Goal: Transaction & Acquisition: Register for event/course

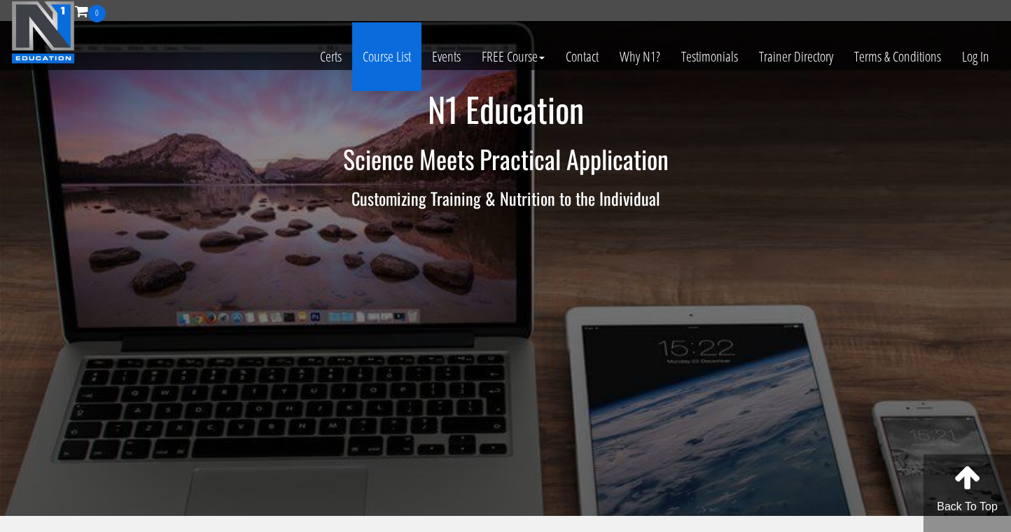
click at [385, 57] on link "Course List" at bounding box center [386, 56] width 69 height 69
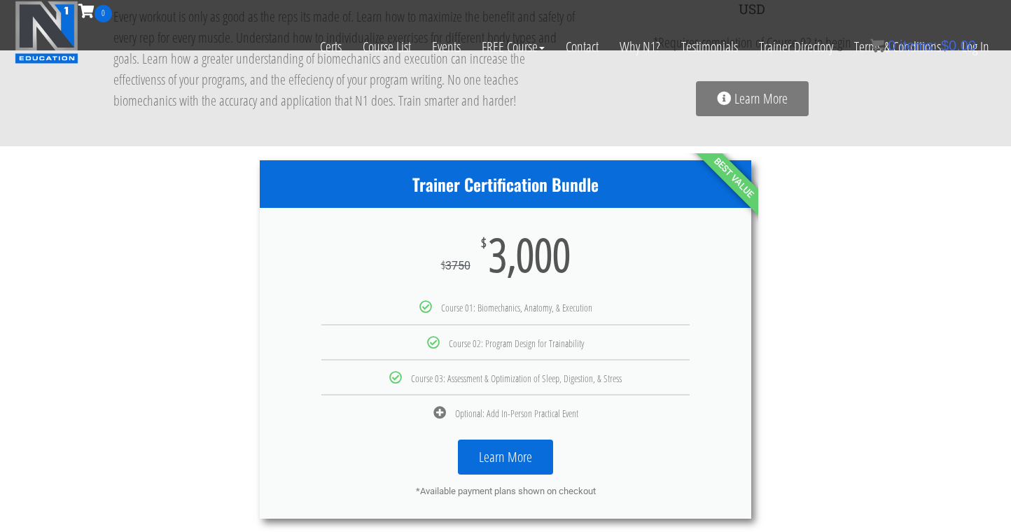
scroll to position [624, 0]
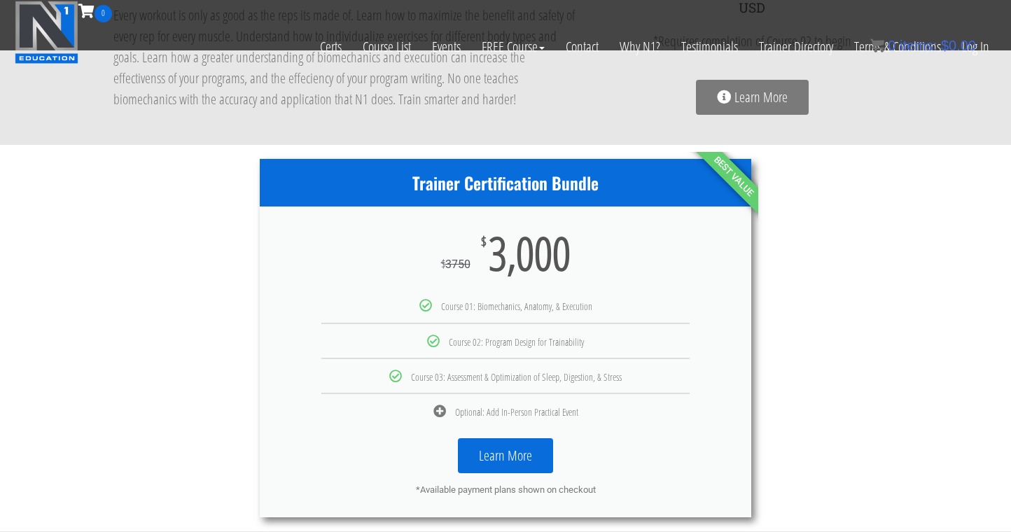
click at [515, 458] on link "Learn More" at bounding box center [505, 455] width 95 height 35
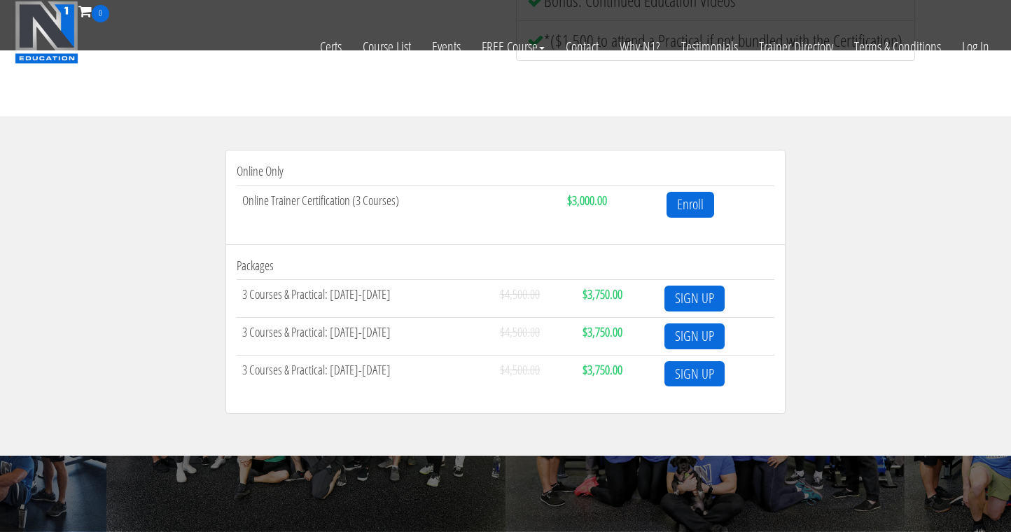
scroll to position [402, 0]
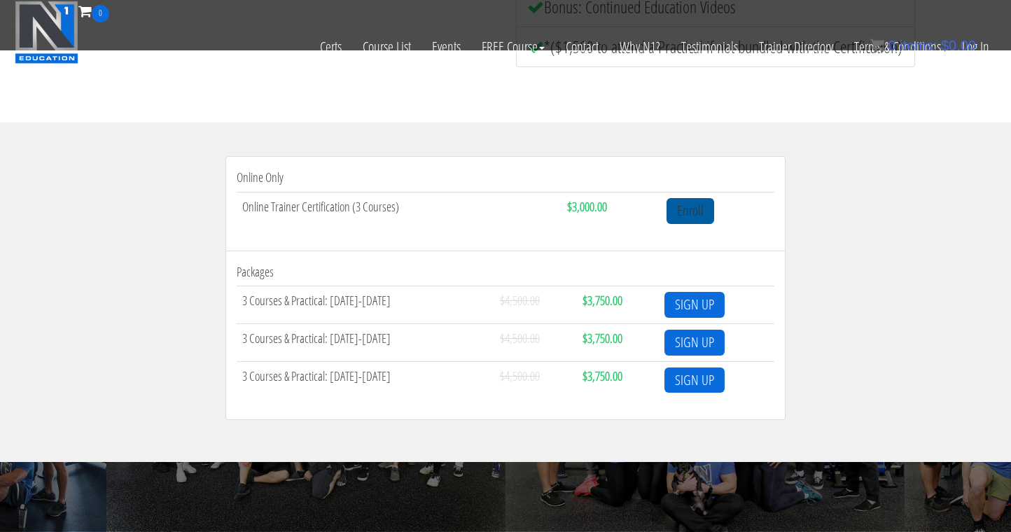
click at [680, 216] on link "Enroll" at bounding box center [691, 211] width 48 height 26
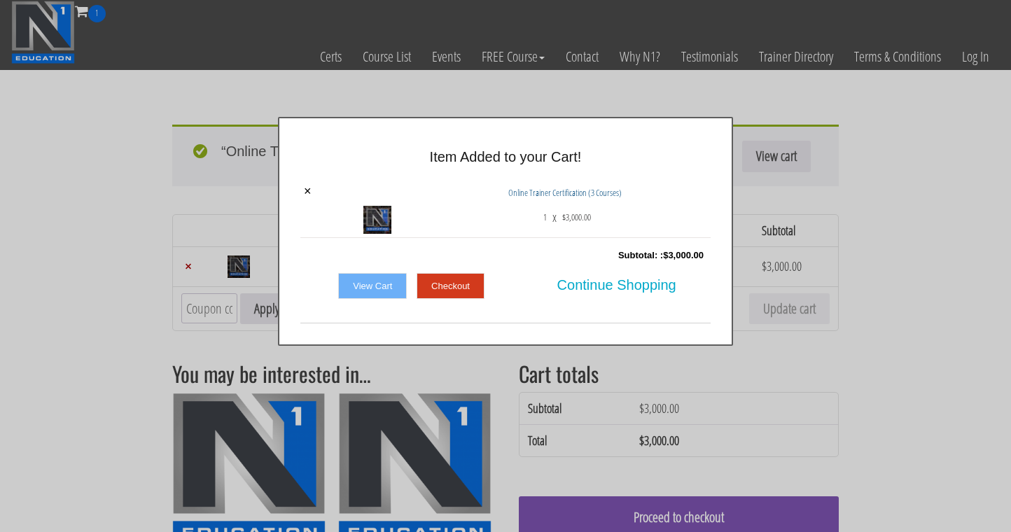
click at [436, 281] on link "Checkout" at bounding box center [451, 286] width 68 height 27
click at [449, 286] on link "Checkout" at bounding box center [451, 286] width 68 height 27
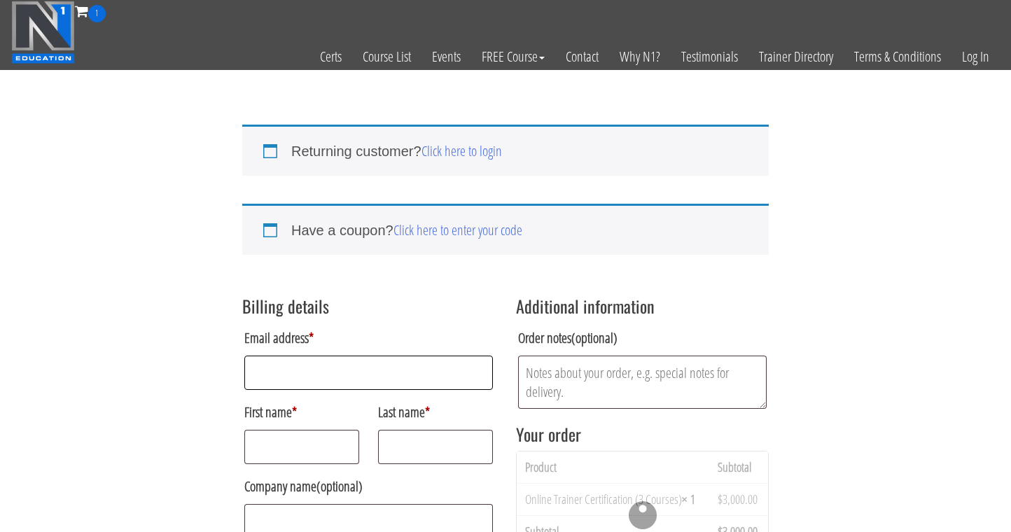
type input "[EMAIL_ADDRESS][DOMAIN_NAME]"
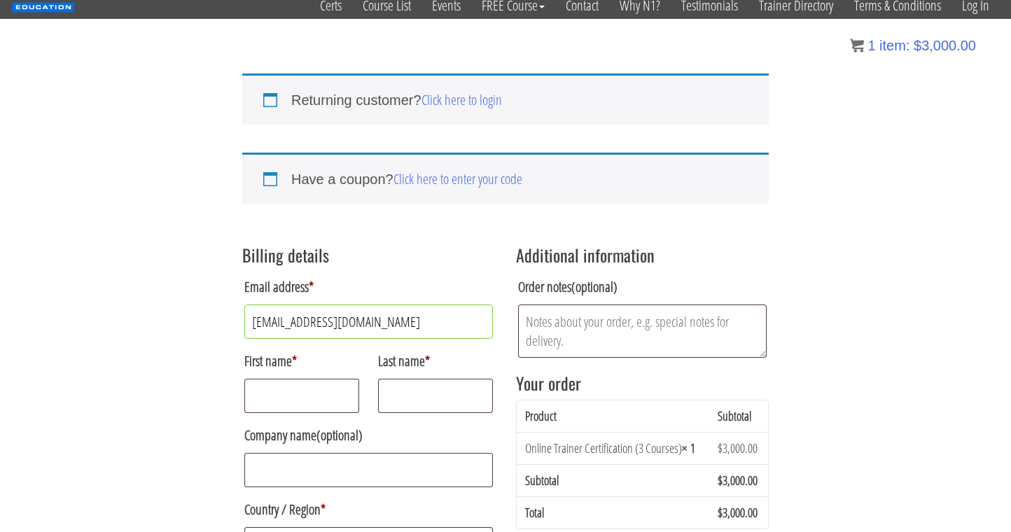
scroll to position [53, 0]
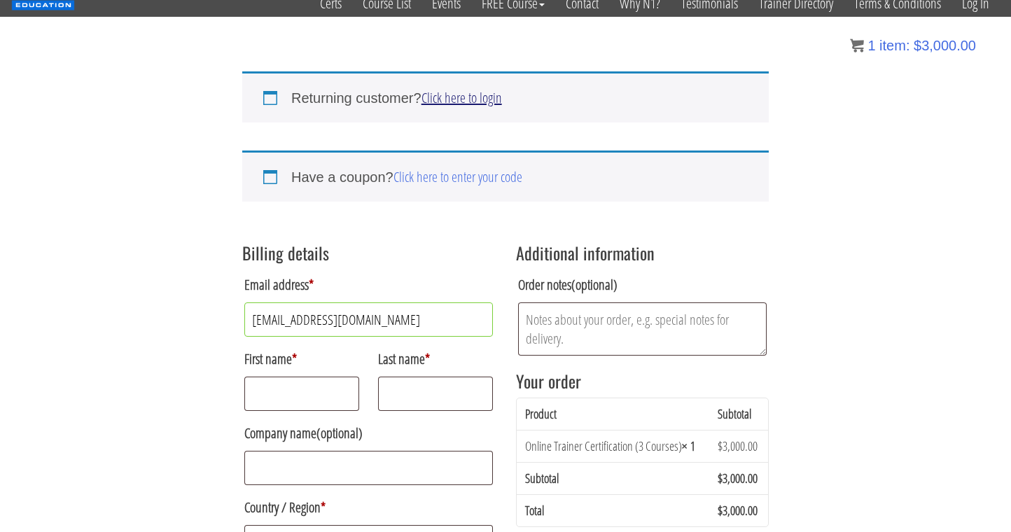
click at [467, 102] on link "Click here to login" at bounding box center [462, 97] width 81 height 19
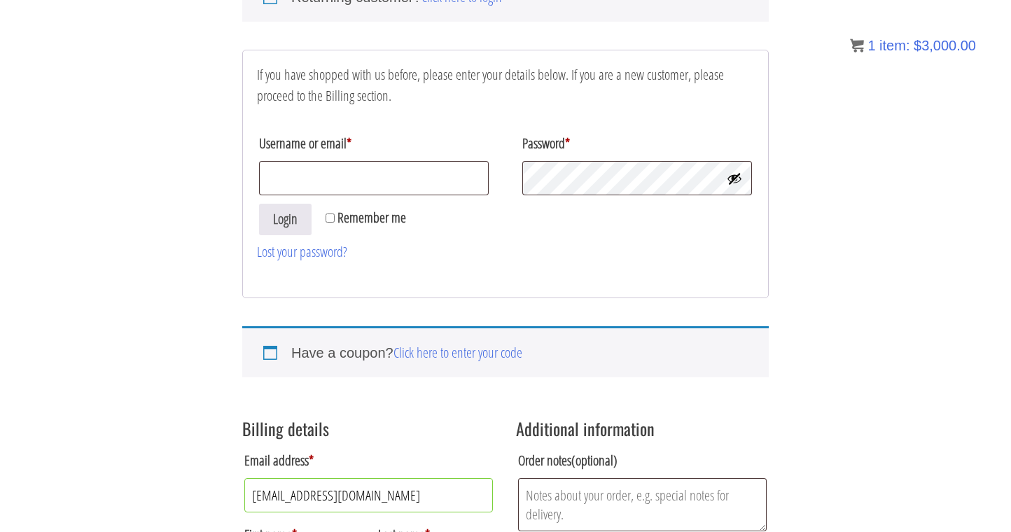
scroll to position [169, 0]
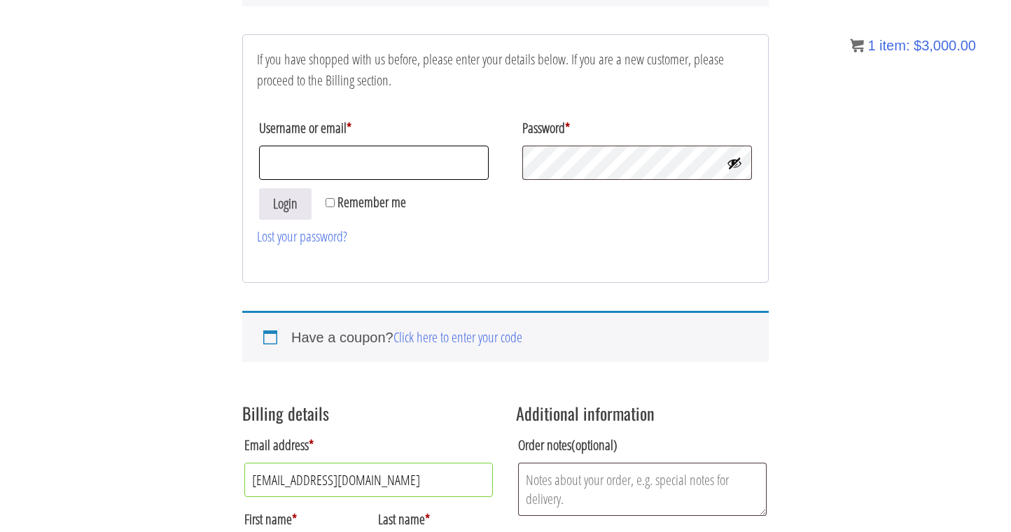
click at [379, 167] on input "Username or email *" at bounding box center [374, 163] width 230 height 34
type input "info@timothypt.nl"
click at [286, 204] on button "Login" at bounding box center [285, 204] width 53 height 32
click at [288, 216] on button "Login" at bounding box center [285, 204] width 53 height 32
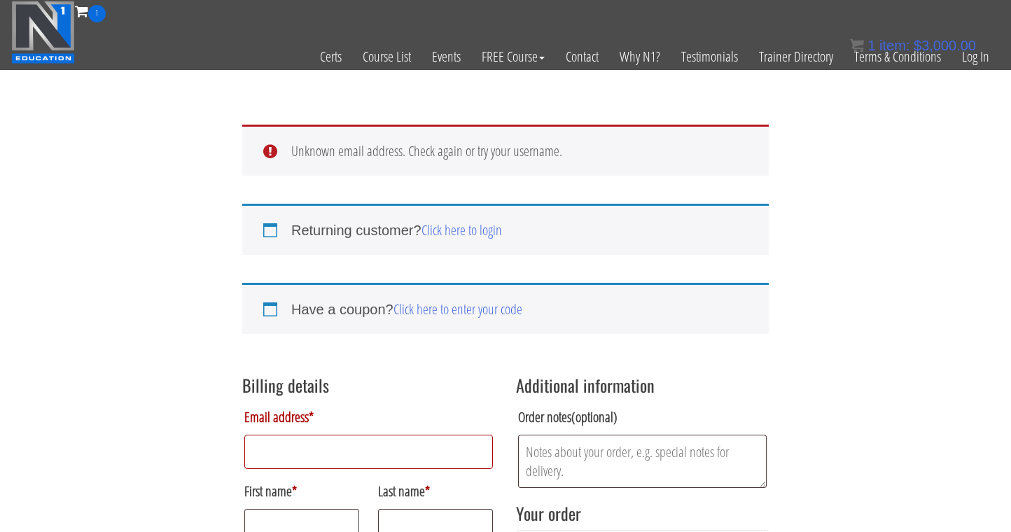
type input "[EMAIL_ADDRESS][DOMAIN_NAME]"
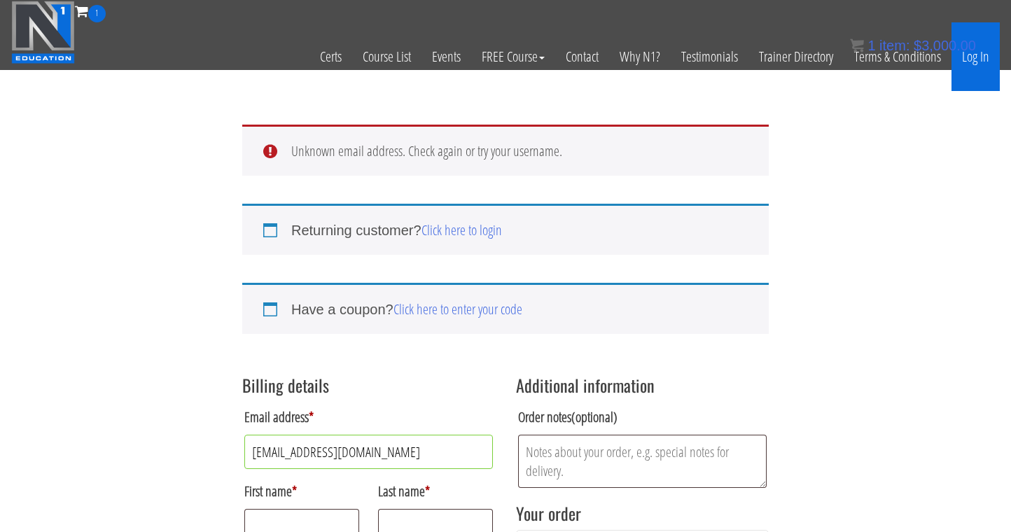
click at [969, 61] on link "Log In" at bounding box center [976, 56] width 48 height 69
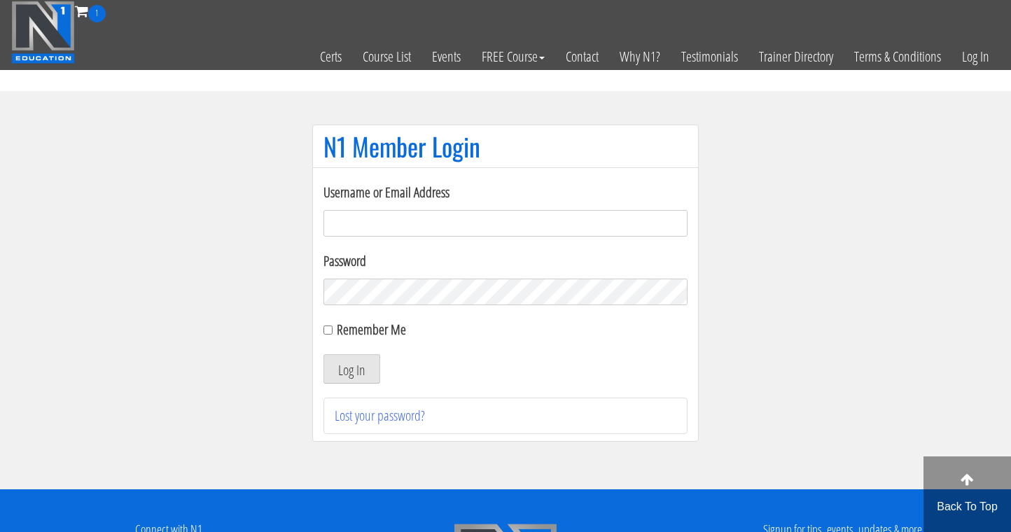
type input "[EMAIL_ADDRESS][DOMAIN_NAME]"
click at [349, 379] on button "Log In" at bounding box center [351, 368] width 57 height 29
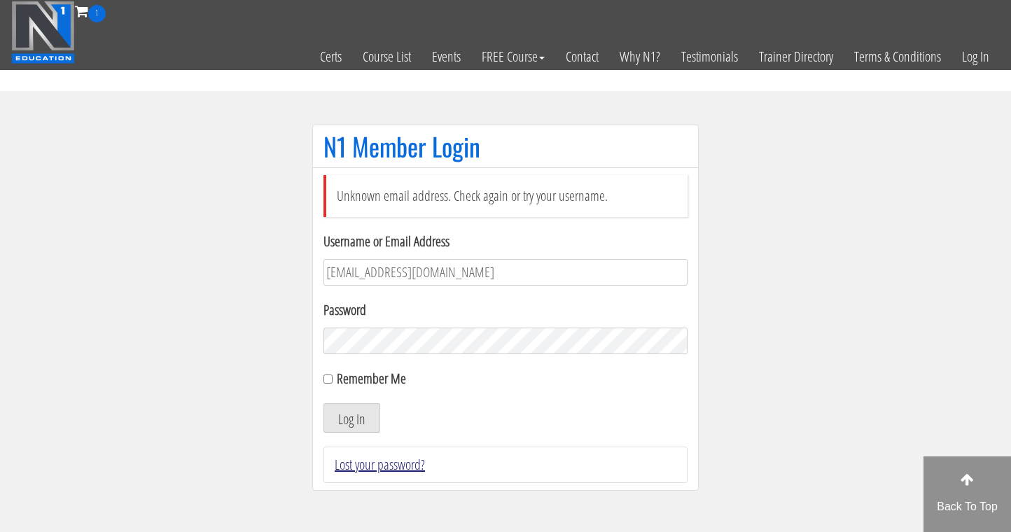
click at [363, 460] on link "Lost your password?" at bounding box center [380, 464] width 90 height 19
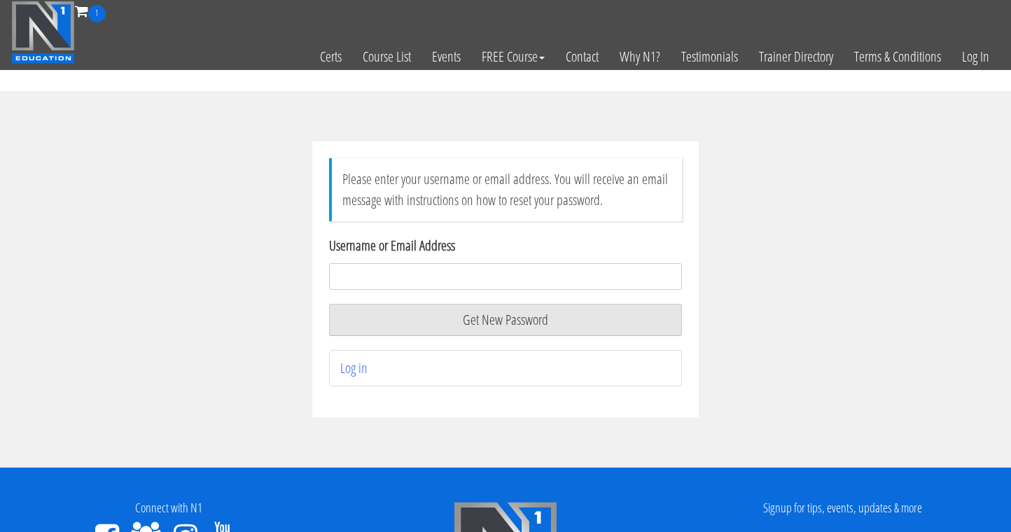
click at [968, 164] on div "Please enter your username or email address. You will receive an email message …" at bounding box center [505, 279] width 1011 height 377
click at [468, 275] on input "Username or Email Address" at bounding box center [505, 276] width 353 height 27
click at [532, 273] on input "[EMAIL_ADDRESS][DOMAIN_NAME]" at bounding box center [505, 276] width 353 height 27
type input "[EMAIL_ADDRESS][DOMAIN_NAME]"
click at [783, 232] on div "Please enter your username or email address. You will receive an email message …" at bounding box center [505, 279] width 1011 height 377
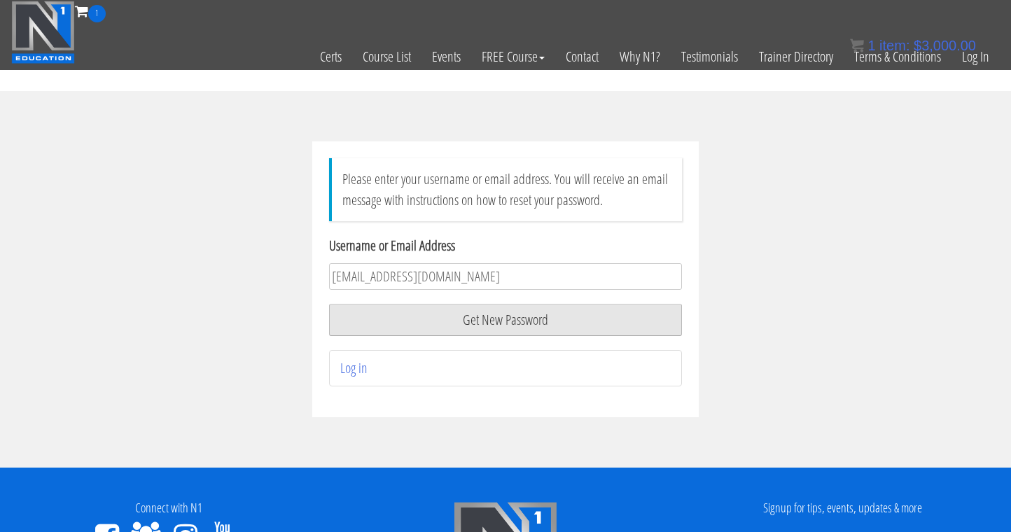
click at [547, 326] on button "Get New Password" at bounding box center [505, 320] width 353 height 32
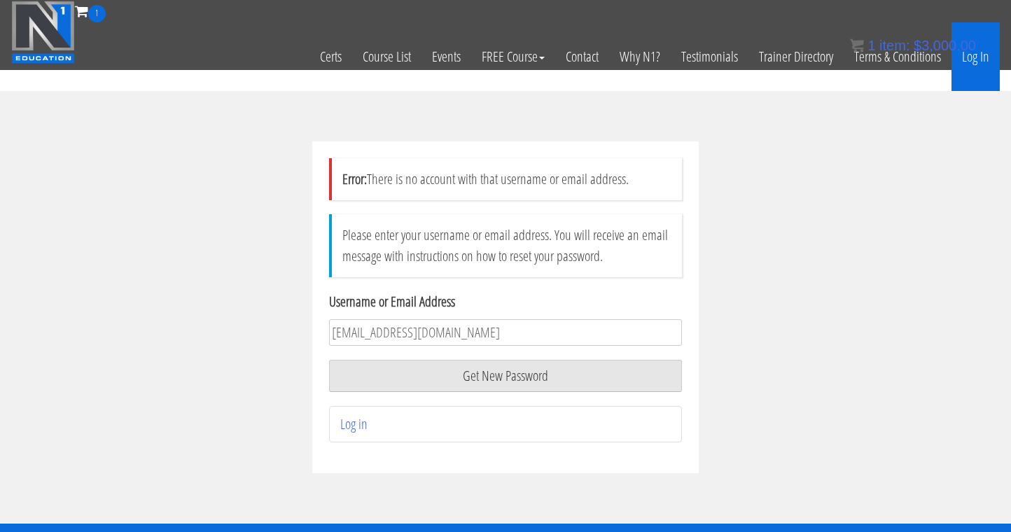
click at [982, 61] on link "Log In" at bounding box center [976, 56] width 48 height 69
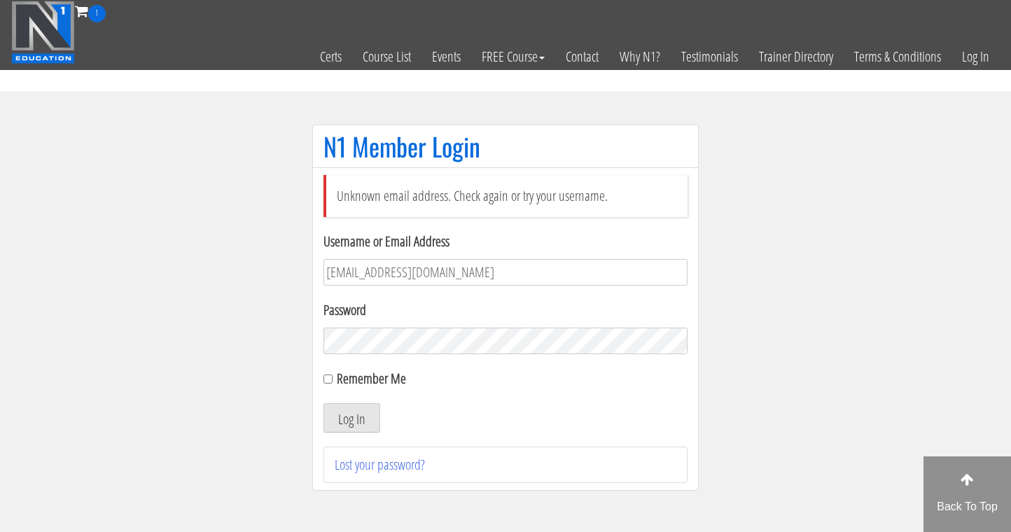
click at [70, 20] on img at bounding box center [43, 32] width 64 height 63
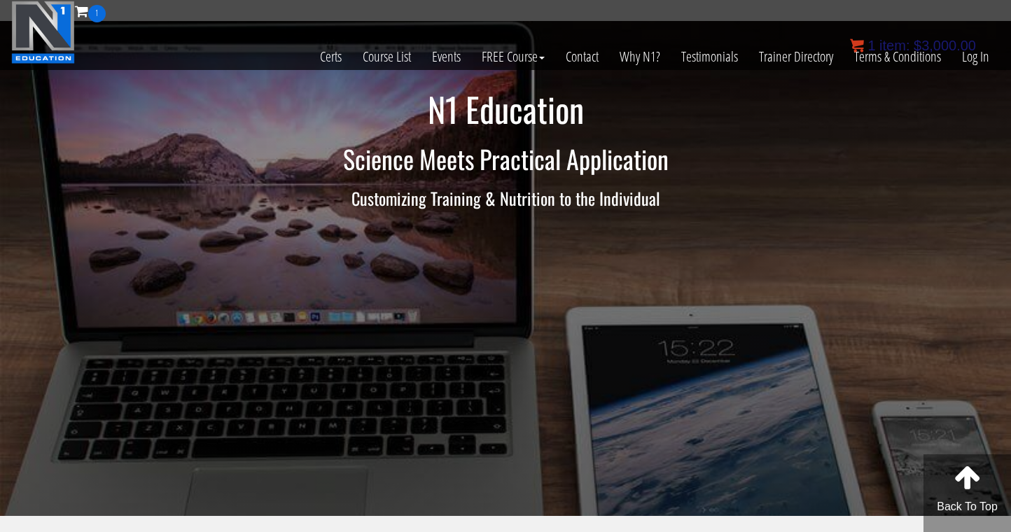
click at [888, 44] on span "item:" at bounding box center [894, 45] width 30 height 15
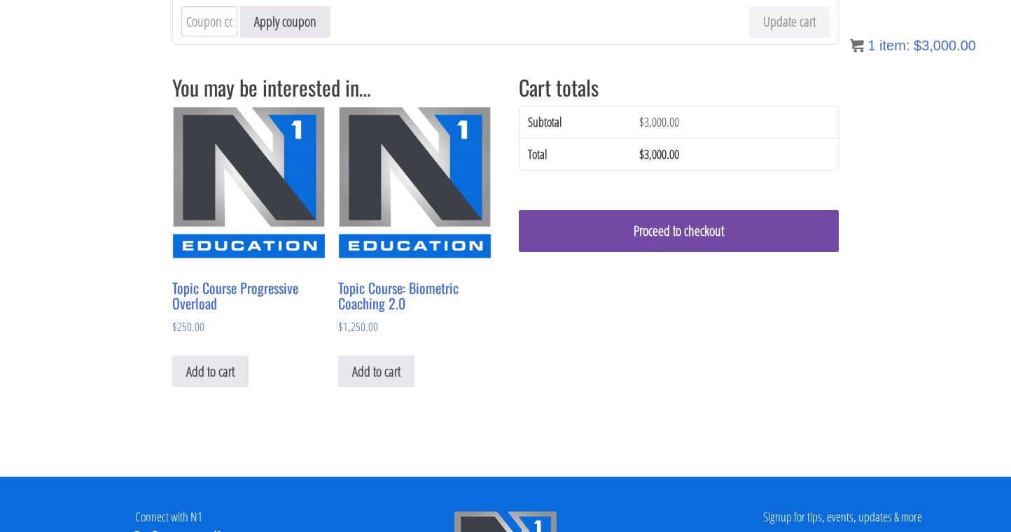
scroll to position [198, 0]
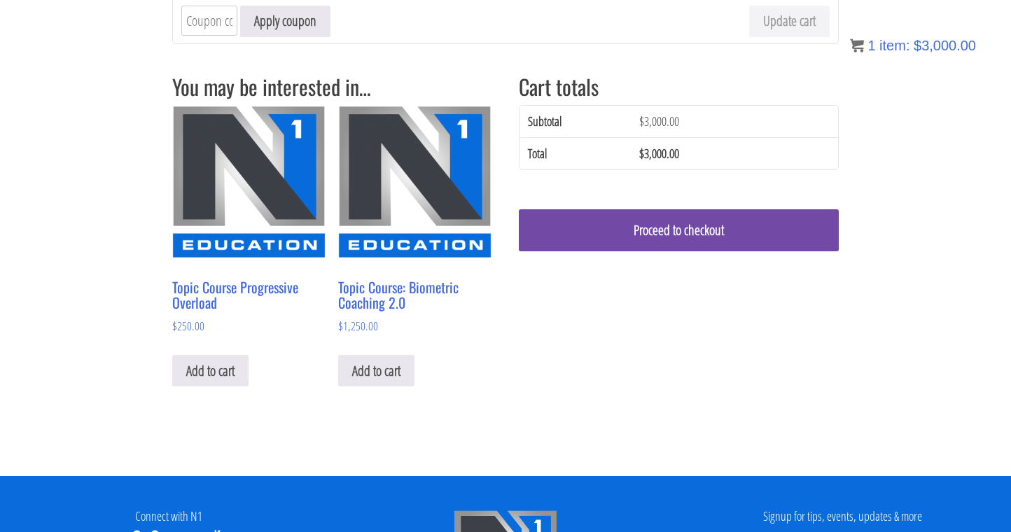
click at [629, 239] on link "Proceed to checkout" at bounding box center [679, 230] width 320 height 42
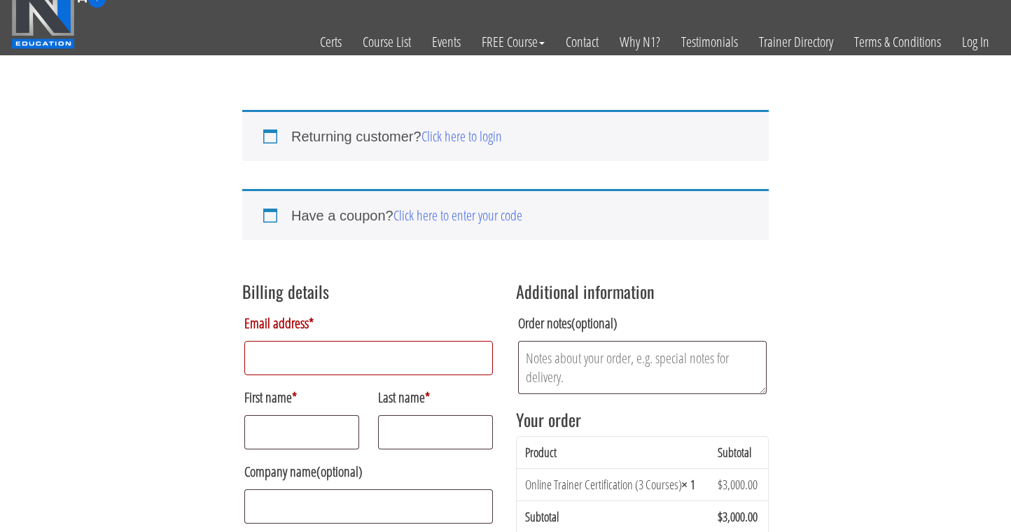
scroll to position [104, 0]
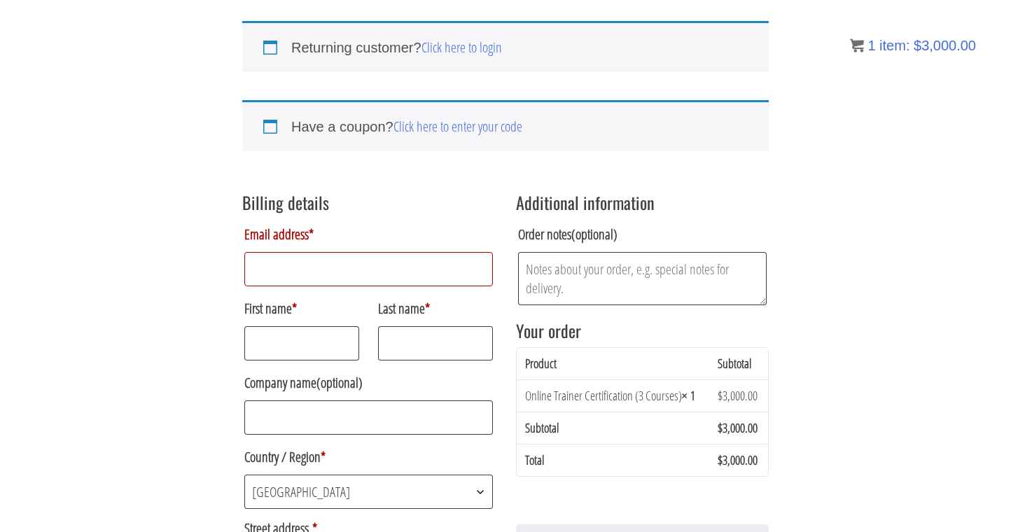
type input "[EMAIL_ADDRESS][DOMAIN_NAME]"
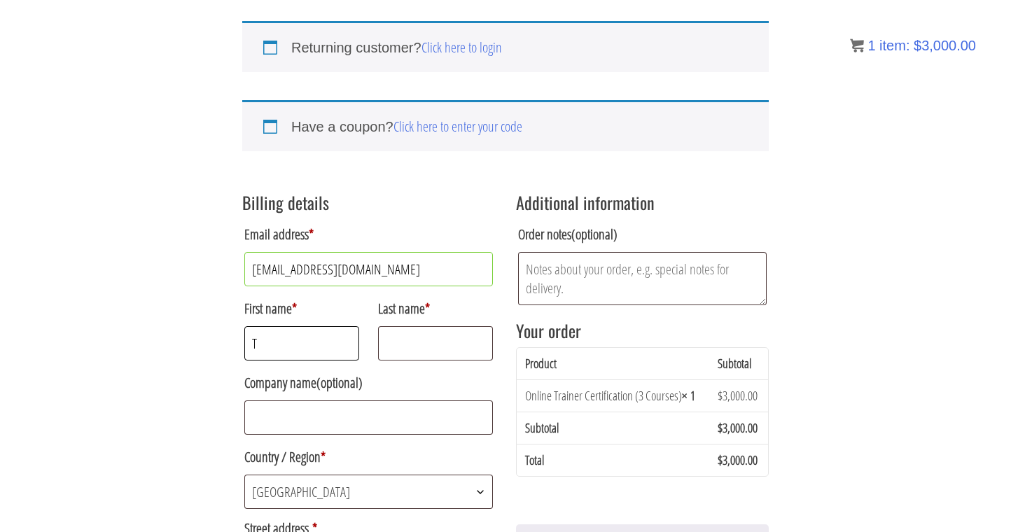
type input "T"
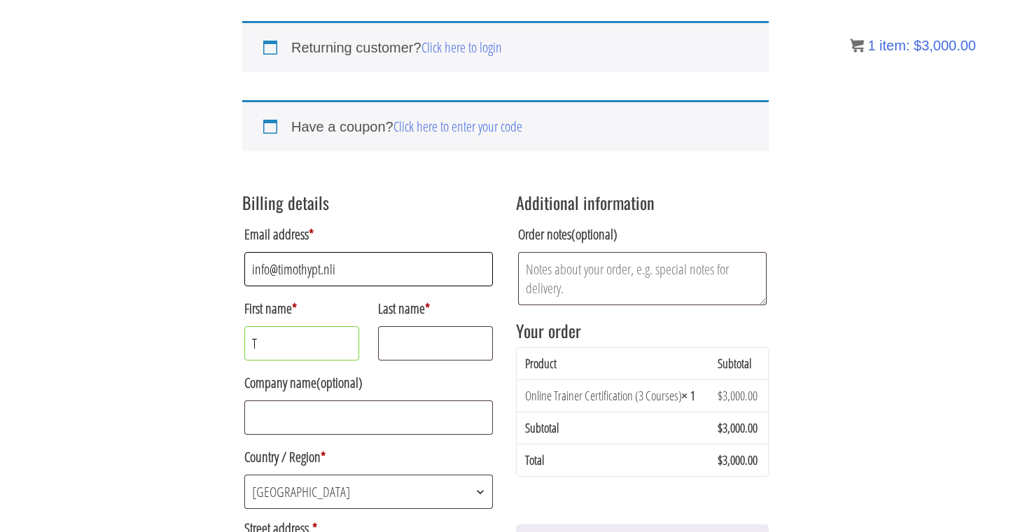
type input "[EMAIL_ADDRESS][DOMAIN_NAME]"
click at [431, 459] on label "Country / Region *" at bounding box center [368, 457] width 249 height 28
click at [244, 474] on select "Select a country / region… [GEOGRAPHIC_DATA] [GEOGRAPHIC_DATA] [GEOGRAPHIC_DATA…" at bounding box center [244, 474] width 1 height 1
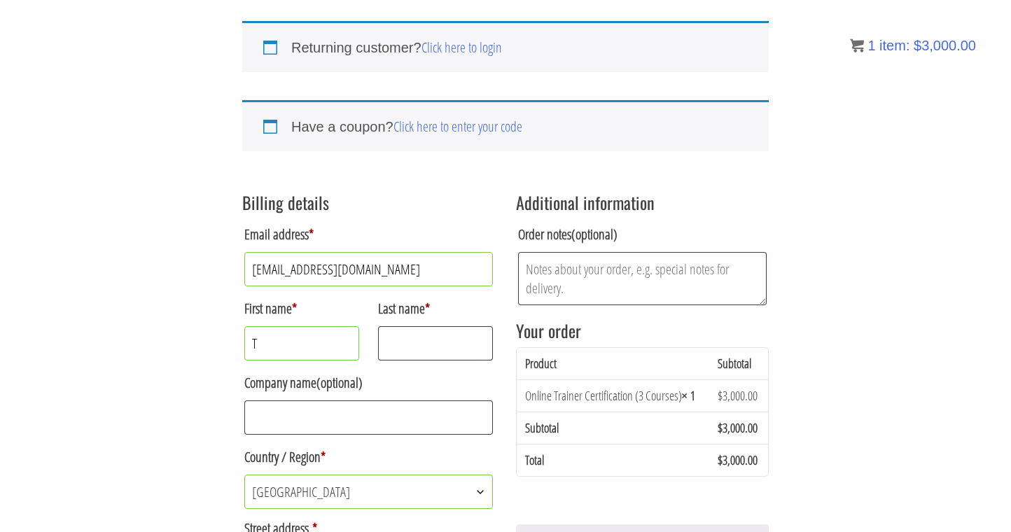
click at [302, 343] on input "T" at bounding box center [301, 343] width 115 height 34
type input "[PERSON_NAME]"
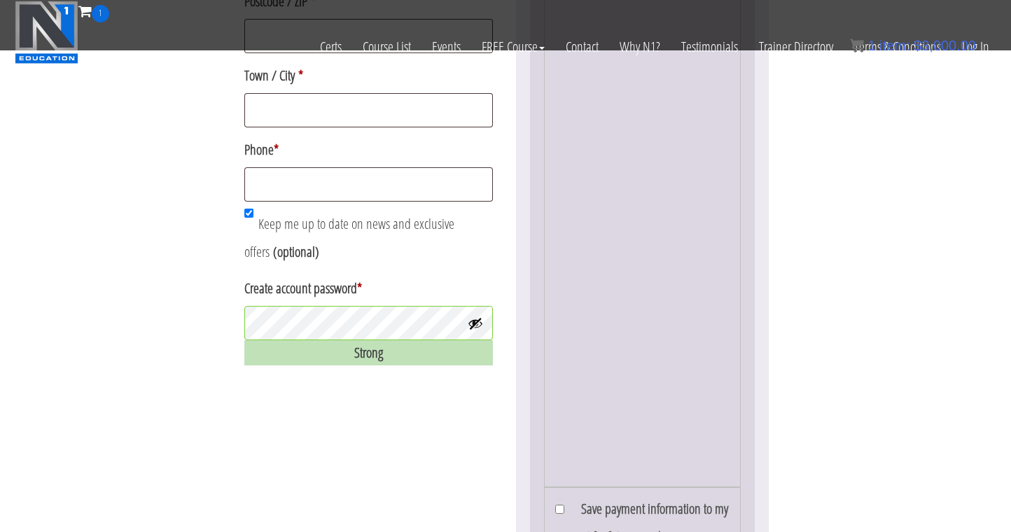
scroll to position [657, 0]
type input "[PERSON_NAME] PT"
click at [422, 262] on p "Keep me up to date on news and exclusive offers (optional)" at bounding box center [368, 237] width 253 height 60
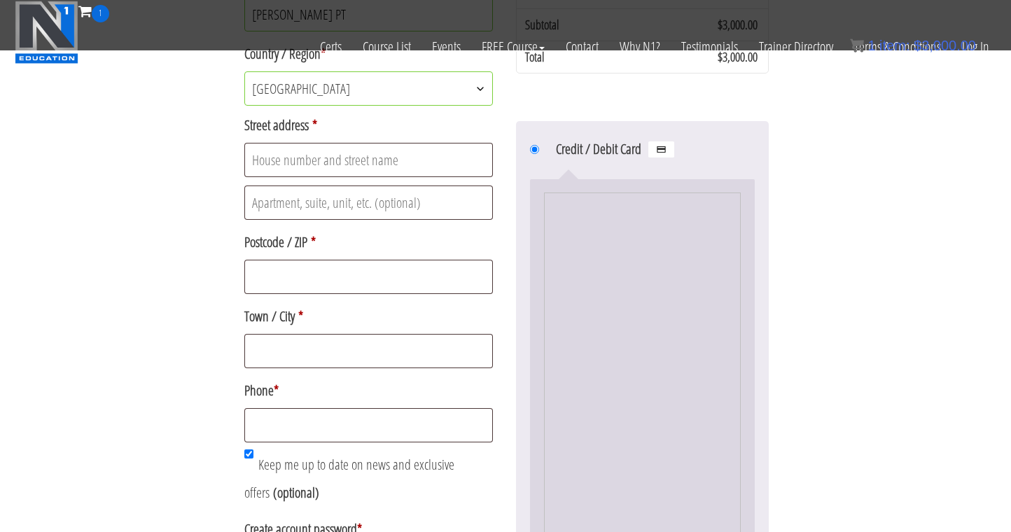
scroll to position [403, 0]
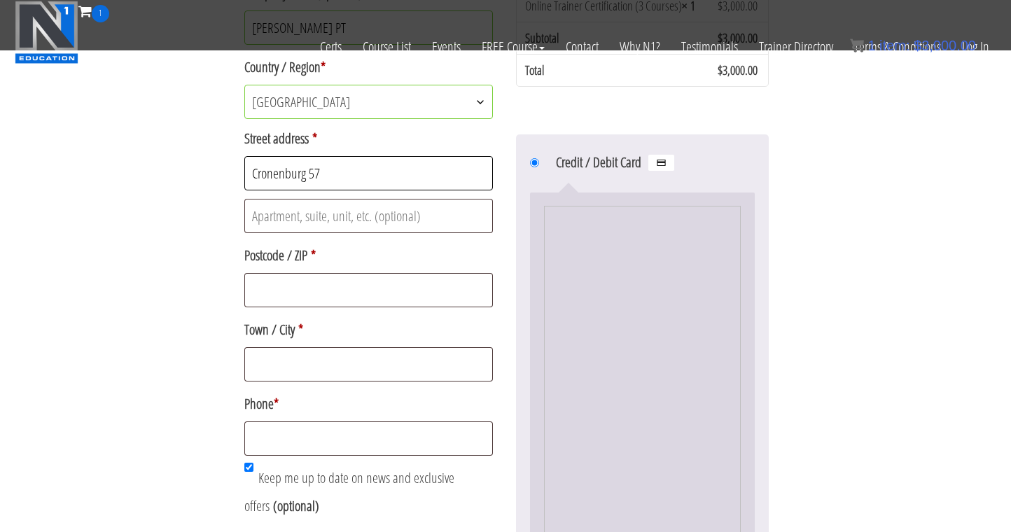
type input "Cronenburg 57"
click at [377, 269] on label "Postcode / ZIP *" at bounding box center [368, 256] width 249 height 28
click at [377, 273] on input "Postcode / ZIP *" at bounding box center [368, 290] width 249 height 34
type input "1081GM"
type input "S"
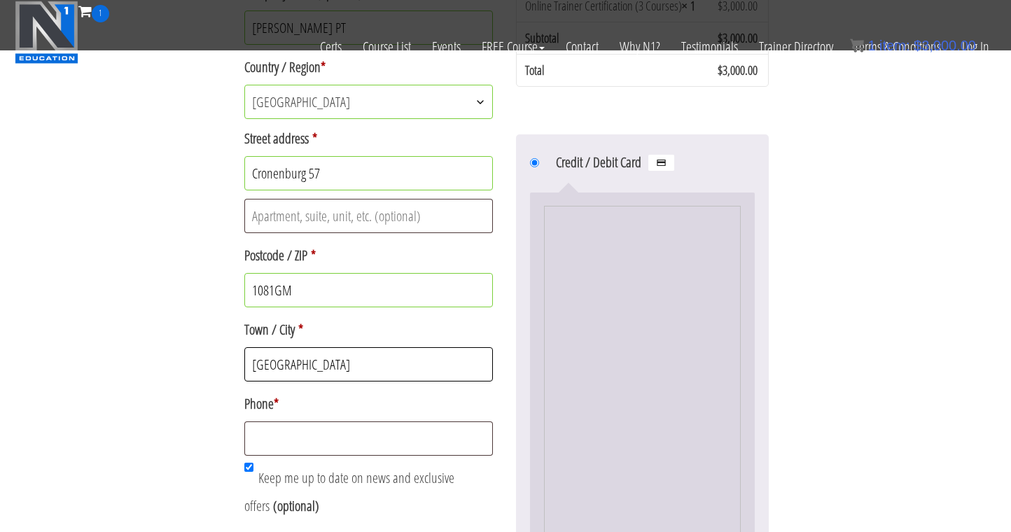
type input "[GEOGRAPHIC_DATA]"
click at [332, 458] on p "Phone *" at bounding box center [368, 423] width 253 height 70
type input "0031642147258"
click at [931, 403] on div "Returning customer? Click here to login If you have shopped with us before, ple…" at bounding box center [505, 324] width 1011 height 1454
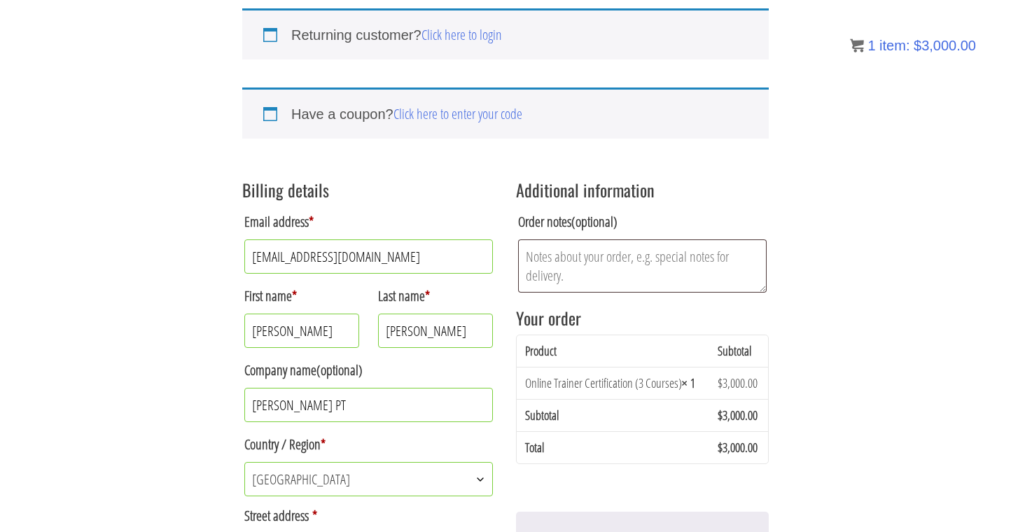
scroll to position [132, 0]
